Goal: Information Seeking & Learning: Learn about a topic

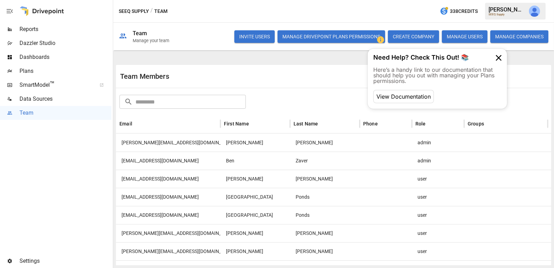
click at [60, 27] on span "Reports" at bounding box center [65, 29] width 92 height 8
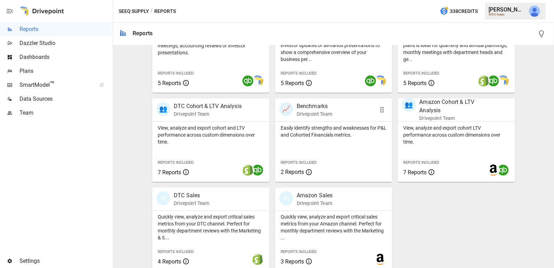
scroll to position [182, 0]
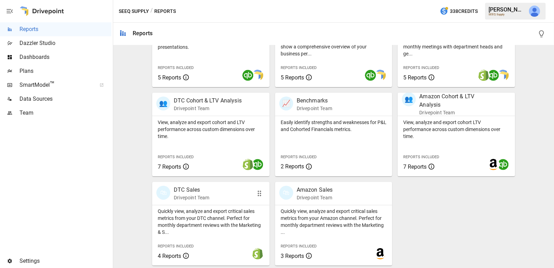
click at [223, 194] on div "🛍 DTC Sales Drivepoint Team" at bounding box center [201, 193] width 90 height 15
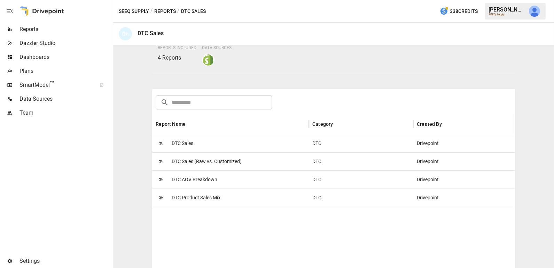
scroll to position [71, 0]
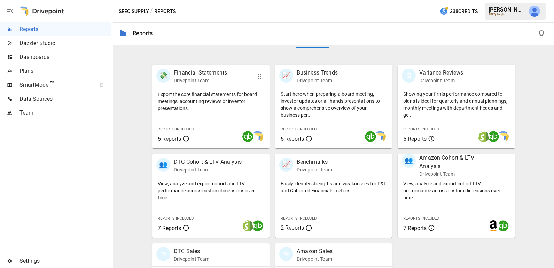
scroll to position [139, 0]
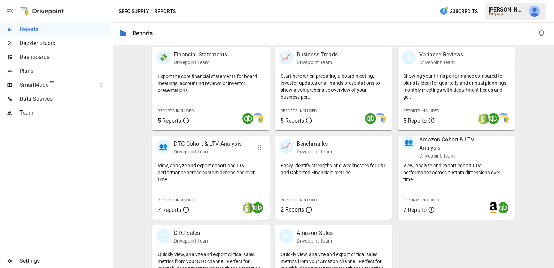
click at [206, 163] on p "View, analyze and export cohort and LTV performance across custom dimensions ov…" at bounding box center [211, 172] width 106 height 21
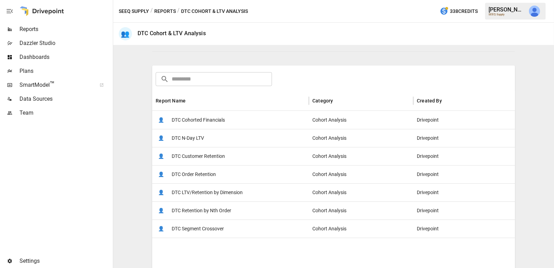
scroll to position [87, 0]
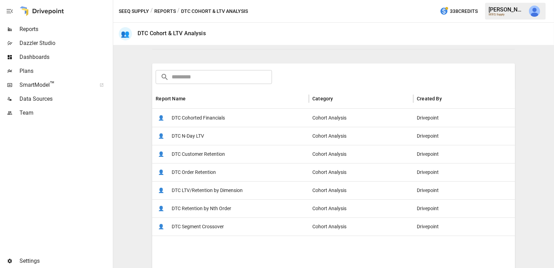
click at [214, 109] on span "DTC Cohorted Financials" at bounding box center [198, 118] width 53 height 18
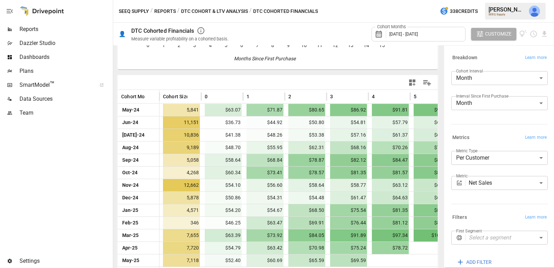
scroll to position [122, 0]
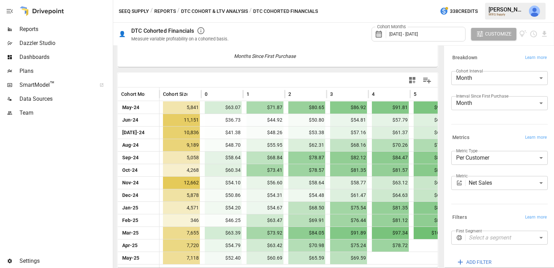
click at [222, 9] on button "DTC Cohort & LTV Analysis" at bounding box center [214, 11] width 67 height 9
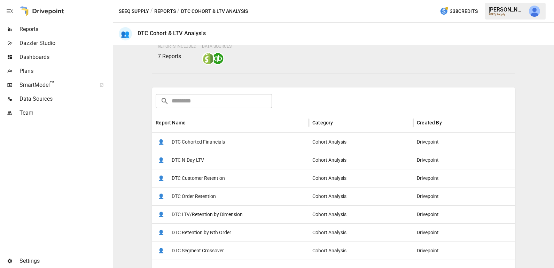
scroll to position [66, 0]
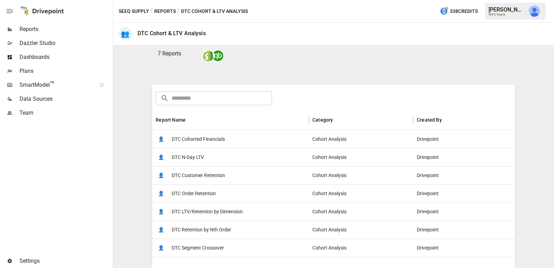
click at [216, 170] on span "DTC Customer Retention" at bounding box center [198, 175] width 53 height 18
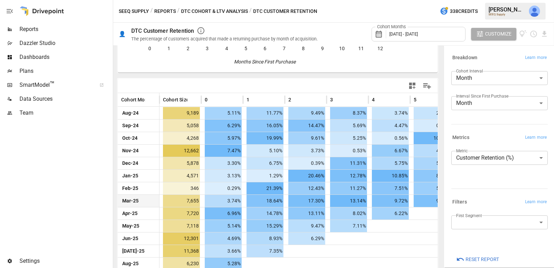
scroll to position [122, 0]
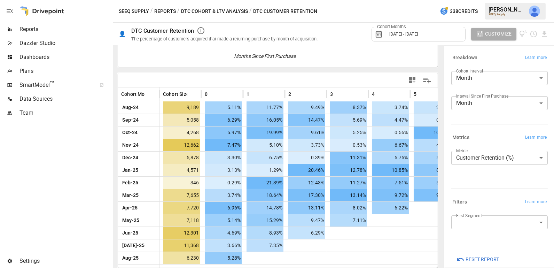
click at [227, 11] on button "DTC Cohort & LTV Analysis" at bounding box center [214, 11] width 67 height 9
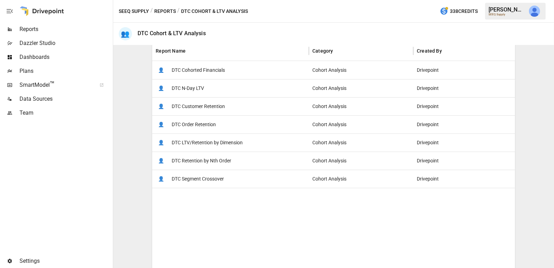
scroll to position [137, 0]
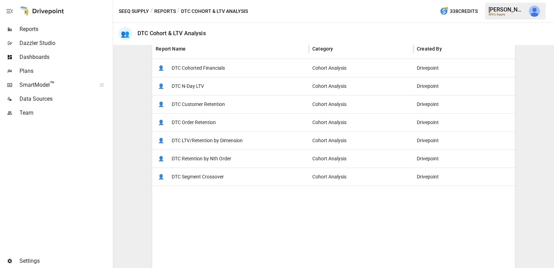
click at [218, 156] on span "DTC Retention by Nth Order" at bounding box center [202, 159] width 60 height 18
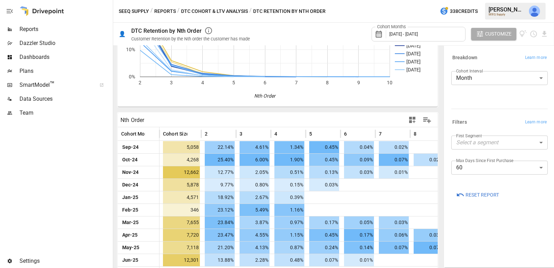
scroll to position [85, 0]
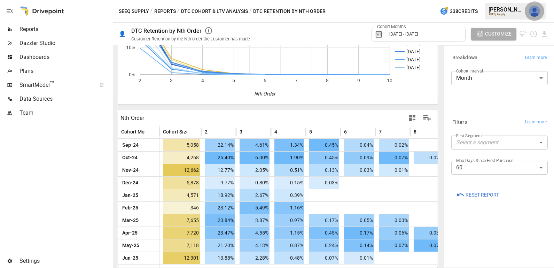
click at [535, 12] on img "Julie Wilton" at bounding box center [534, 11] width 11 height 11
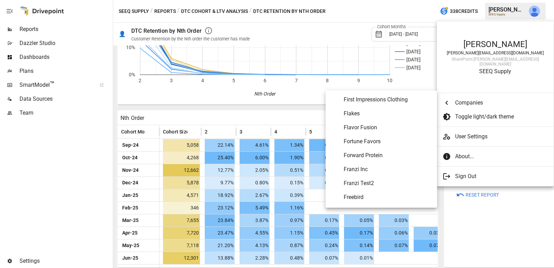
scroll to position [1318, 0]
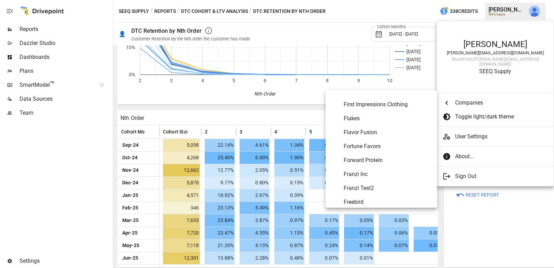
click at [375, 132] on span "Flavor Fusion" at bounding box center [388, 132] width 88 height 8
